Goal: Entertainment & Leisure: Consume media (video, audio)

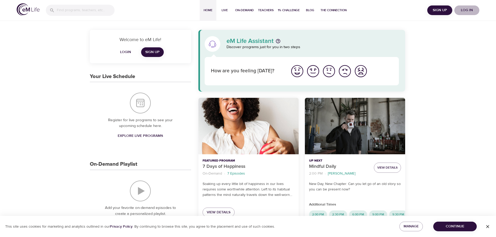
click at [467, 12] on span "Log in" at bounding box center [466, 10] width 21 height 7
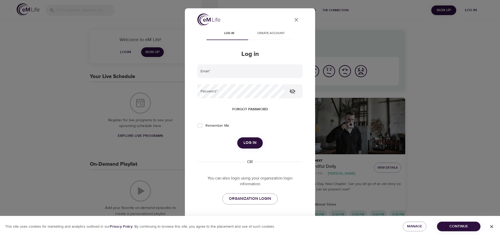
type input "pavel.karbulka@amexgbt.com"
click at [248, 142] on span "Log in" at bounding box center [249, 142] width 13 height 7
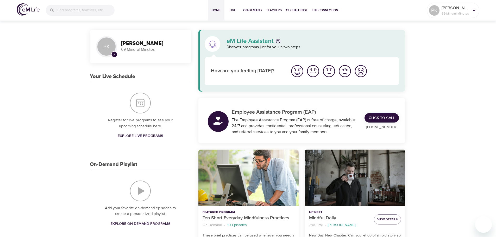
scroll to position [52, 0]
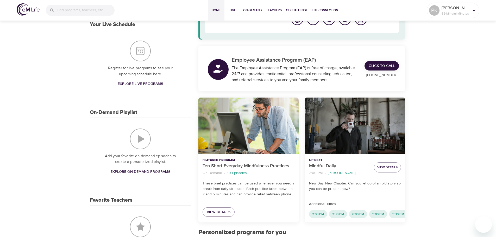
click at [241, 125] on div "Ten Short Everyday Mindfulness Practices" at bounding box center [248, 126] width 100 height 56
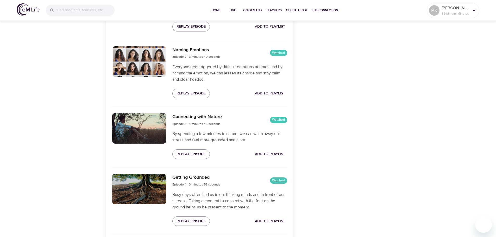
scroll to position [76, 0]
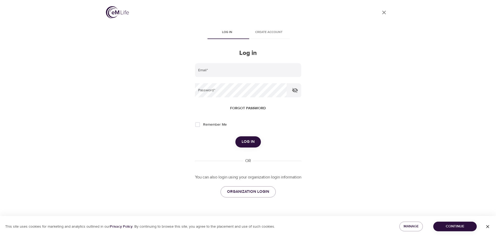
type input "pavel.karbulka@amexgbt.com"
